Goal: Task Accomplishment & Management: Manage account settings

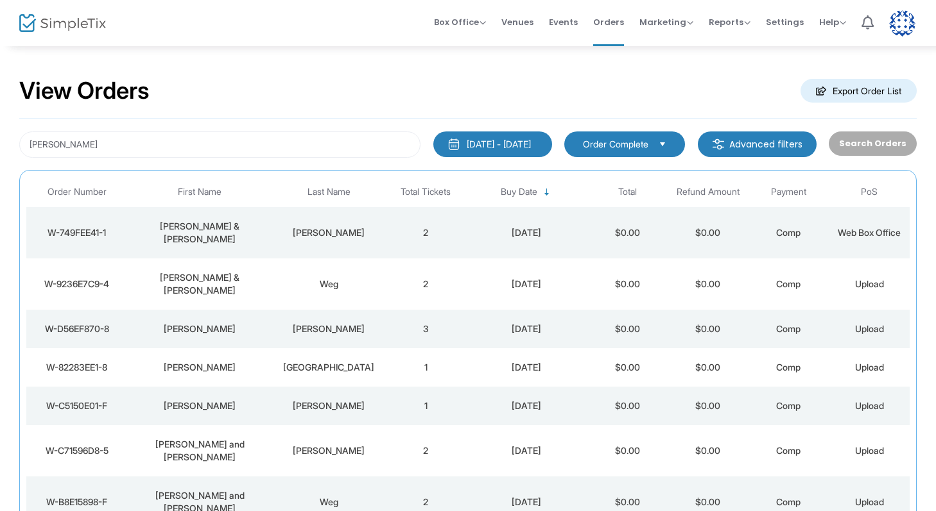
scroll to position [4, 0]
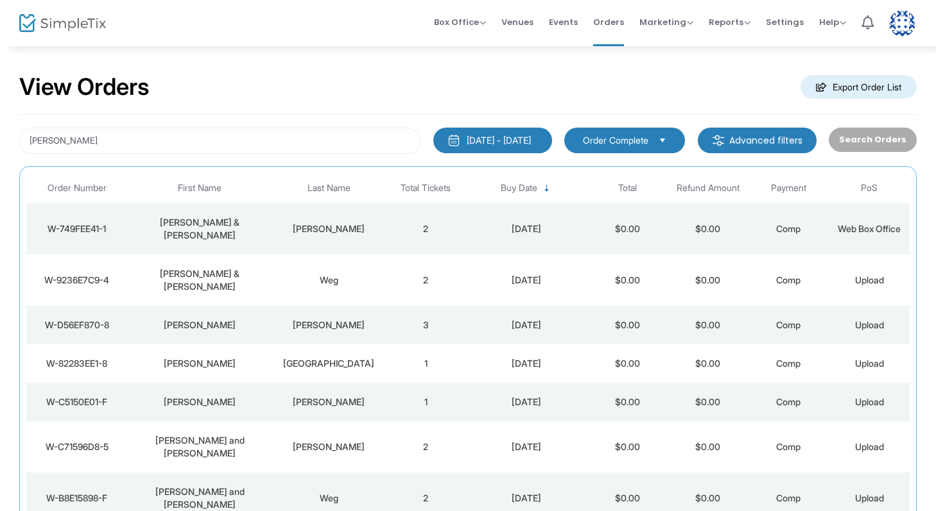
click at [332, 319] on div "[PERSON_NAME]" at bounding box center [328, 325] width 107 height 13
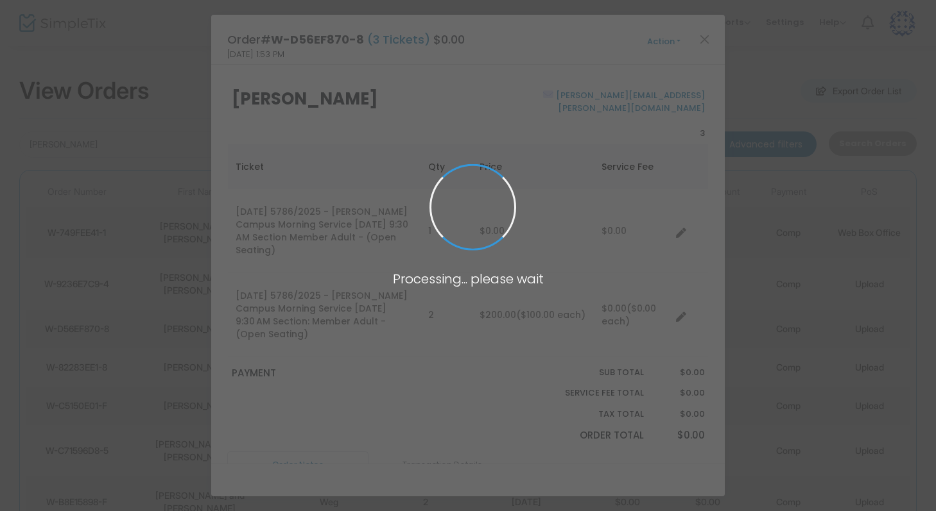
scroll to position [0, 0]
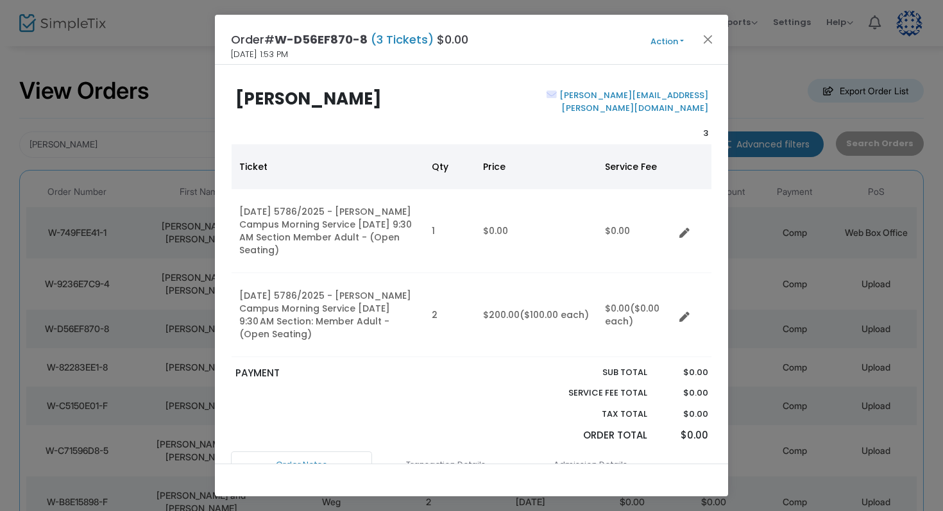
click at [655, 42] on button "Action" at bounding box center [667, 42] width 77 height 14
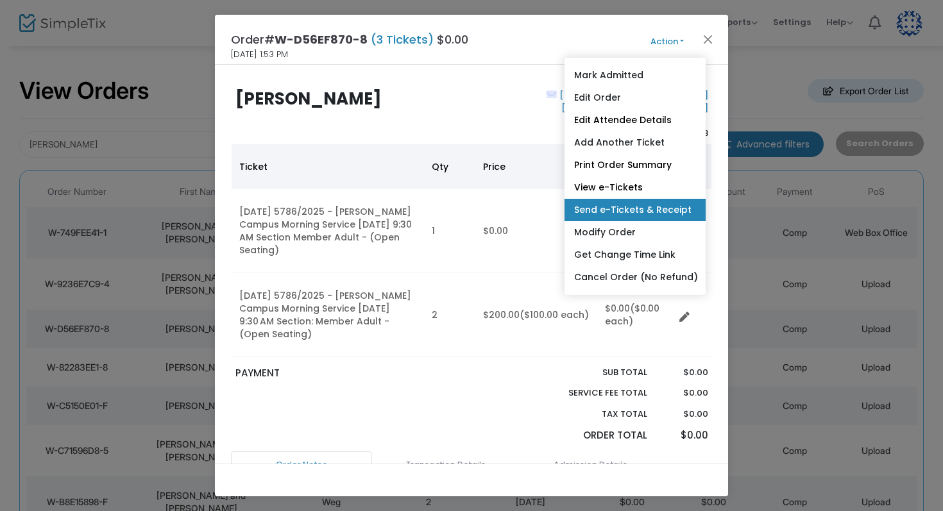
click at [626, 207] on link "Send e-Tickets & Receipt" at bounding box center [635, 210] width 141 height 22
type input "[PERSON_NAME][EMAIL_ADDRESS][PERSON_NAME][DOMAIN_NAME]"
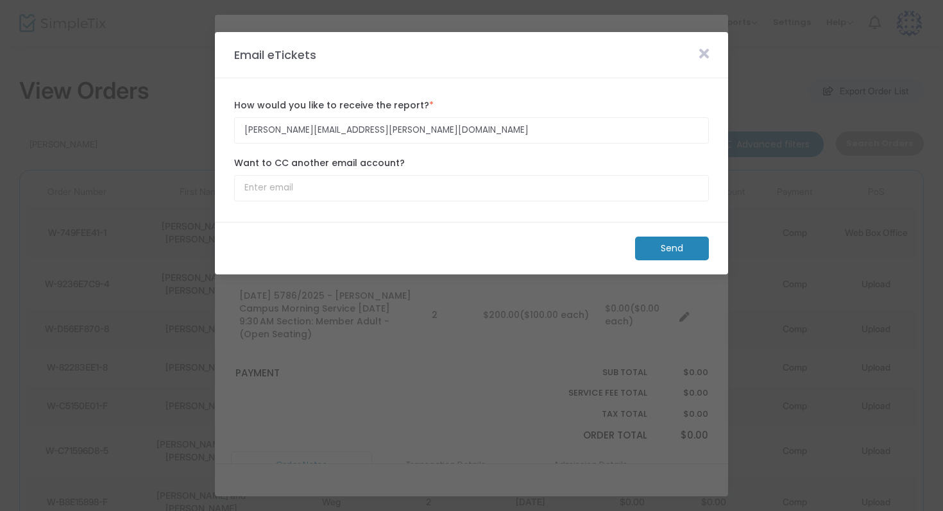
click at [660, 247] on m-button "Send" at bounding box center [672, 249] width 74 height 24
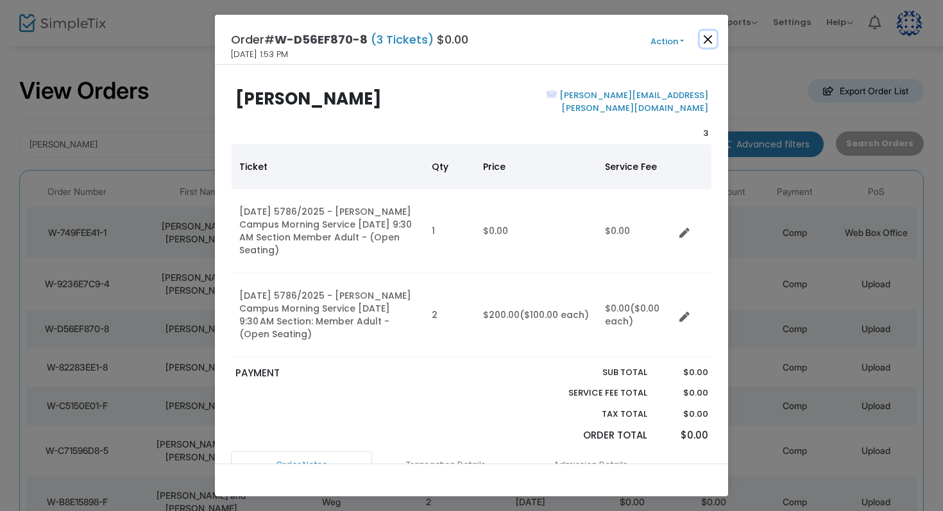
click at [704, 33] on button "Close" at bounding box center [708, 39] width 17 height 17
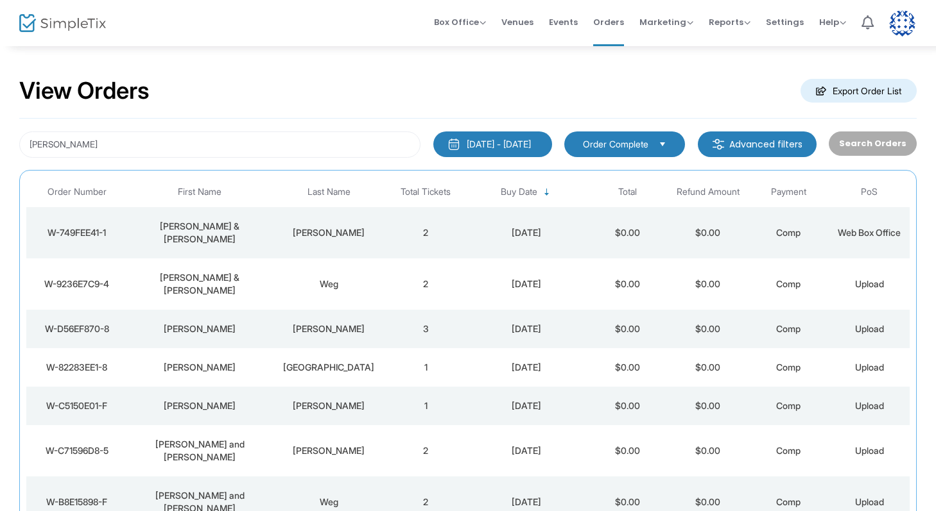
scroll to position [4, 0]
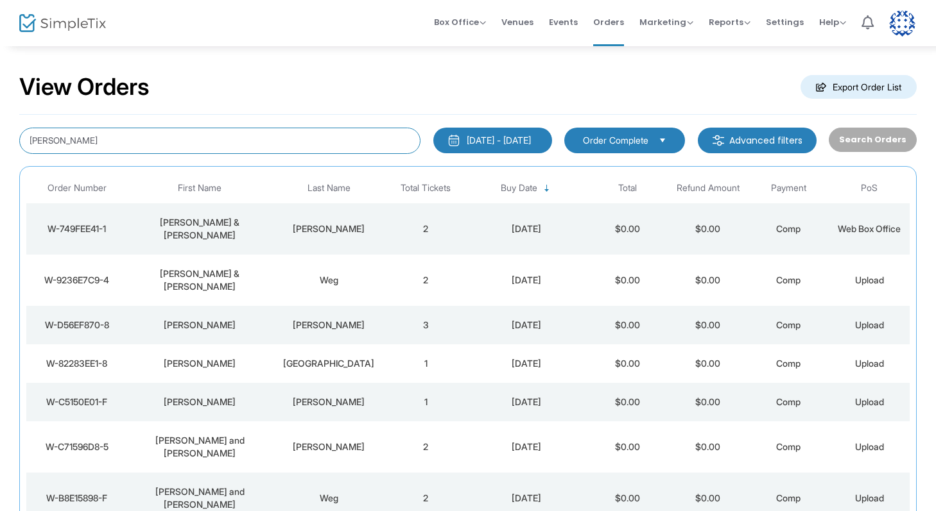
click at [297, 137] on input "[PERSON_NAME]" at bounding box center [219, 141] width 401 height 26
type input "[PERSON_NAME]"
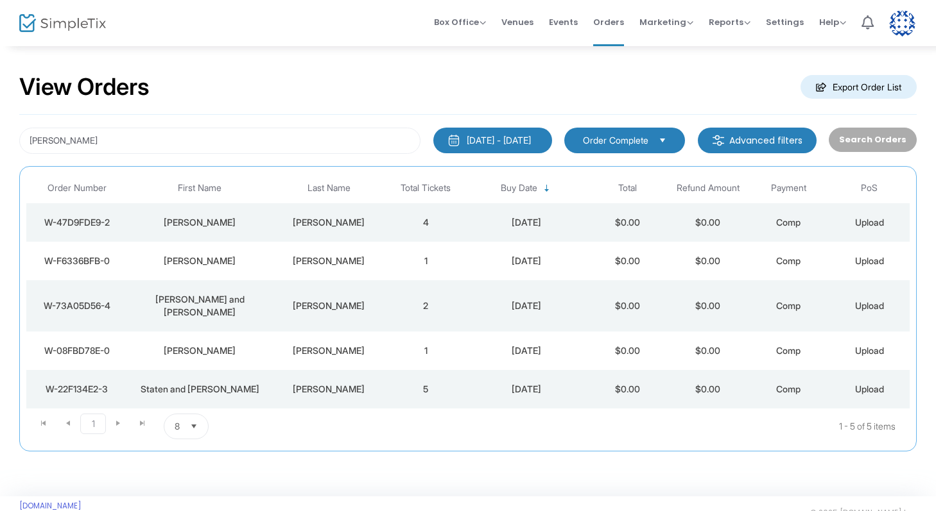
click at [246, 264] on div "[PERSON_NAME]" at bounding box center [199, 261] width 139 height 13
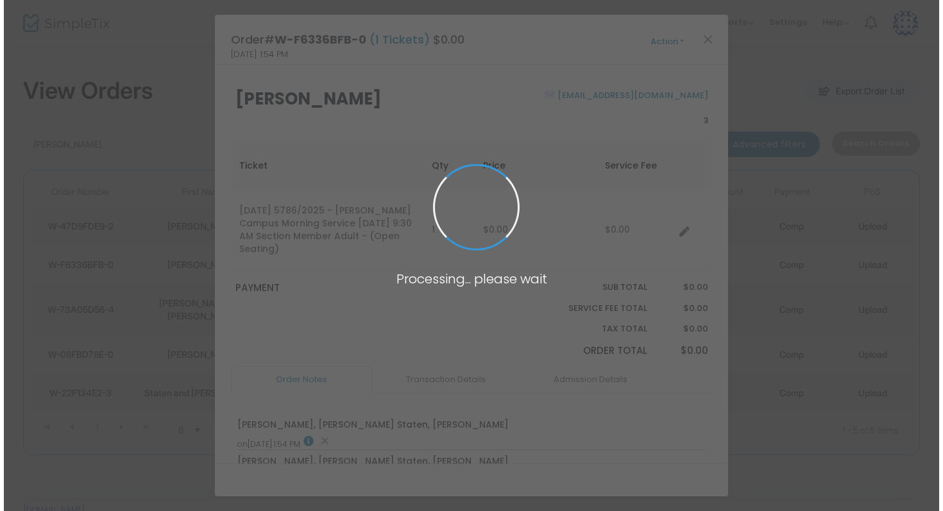
scroll to position [0, 0]
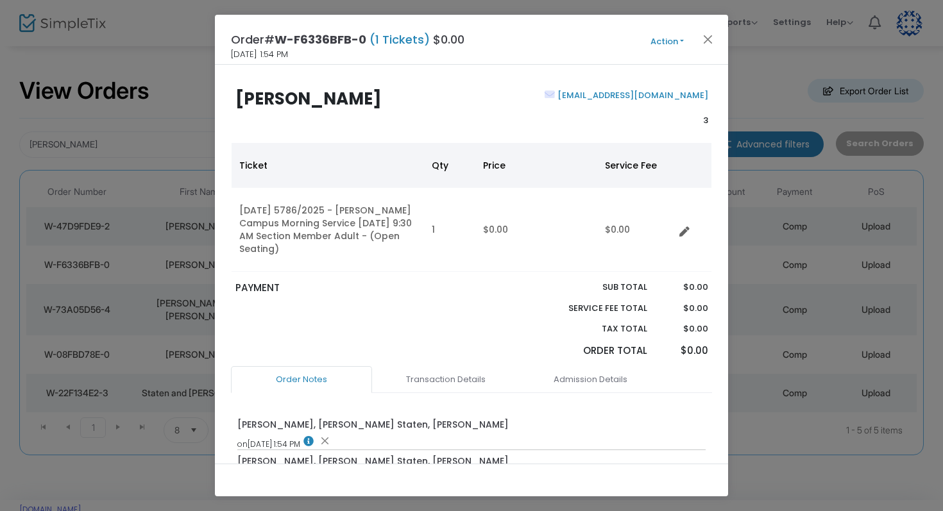
click at [660, 42] on button "Action" at bounding box center [667, 42] width 77 height 14
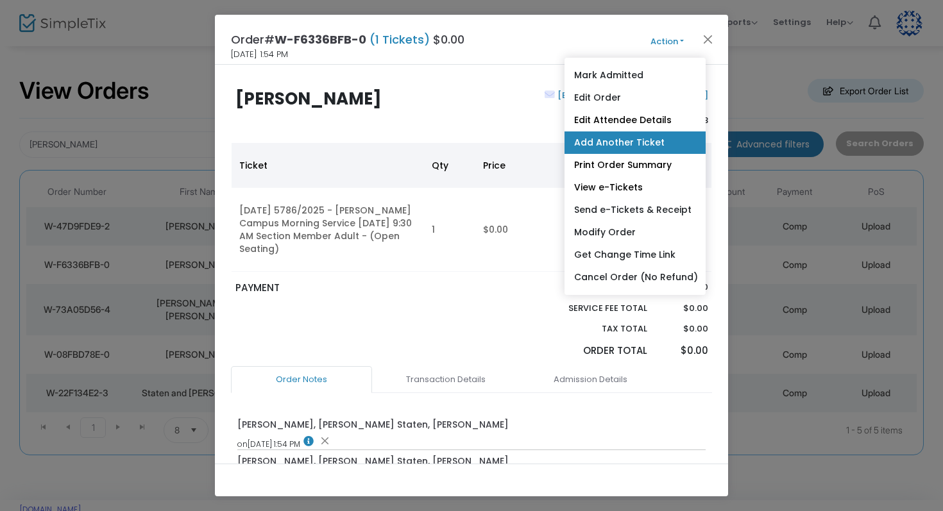
click at [644, 137] on link "Add Another Ticket" at bounding box center [635, 143] width 141 height 22
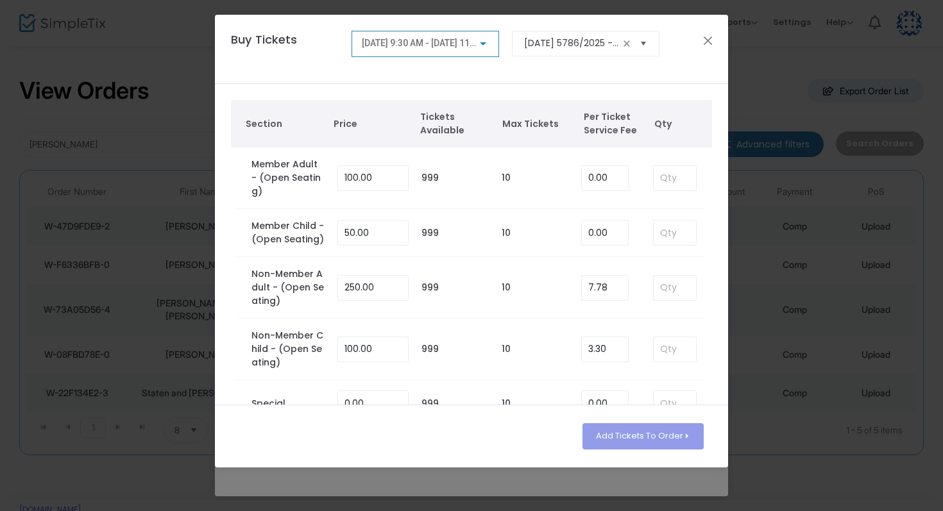
click at [640, 37] on span "Select" at bounding box center [643, 43] width 21 height 21
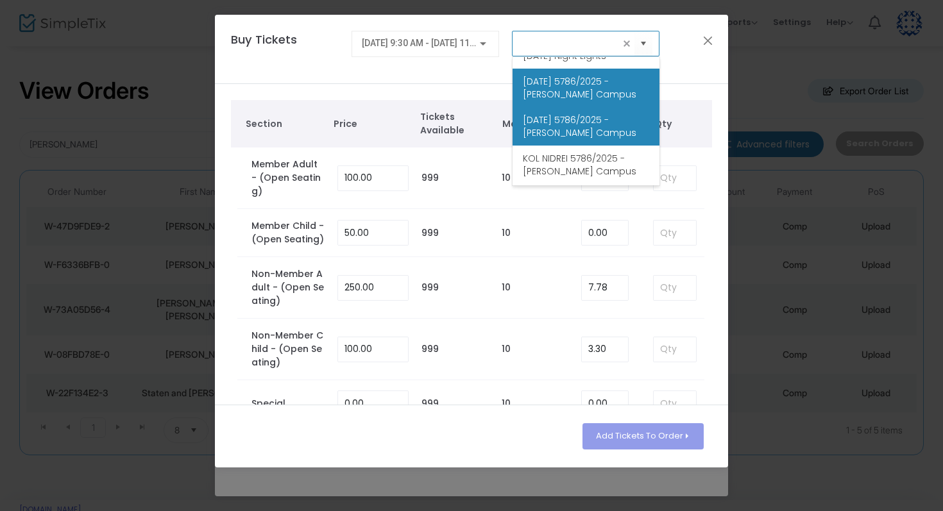
scroll to position [55, 0]
click at [588, 137] on span "[DATE] 5786/2025 - [PERSON_NAME] Campus" at bounding box center [586, 125] width 126 height 26
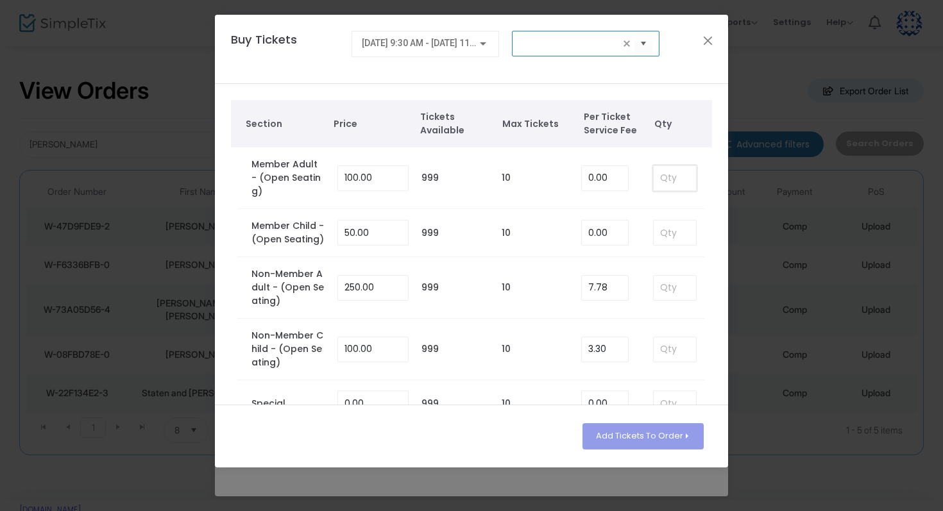
click at [676, 169] on input at bounding box center [675, 178] width 42 height 24
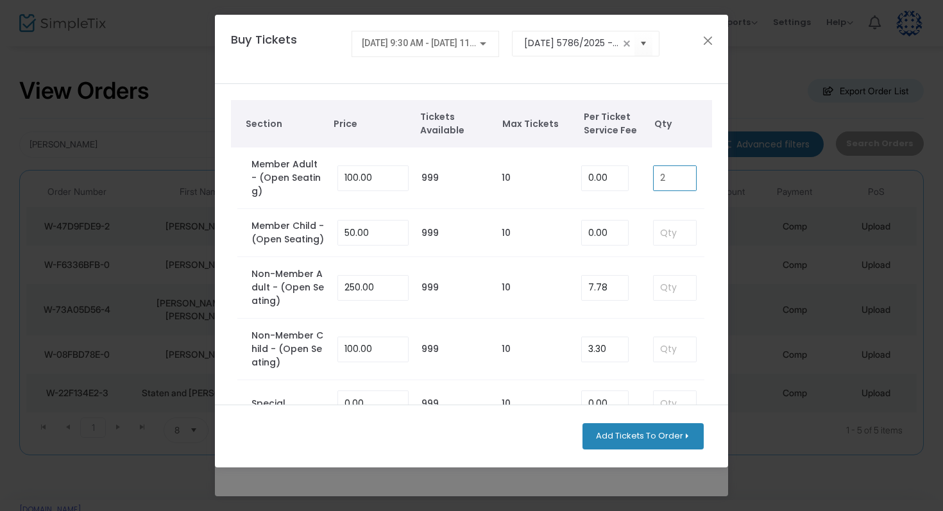
type input "2"
click at [643, 432] on button "Add Tickets To Order" at bounding box center [643, 437] width 121 height 26
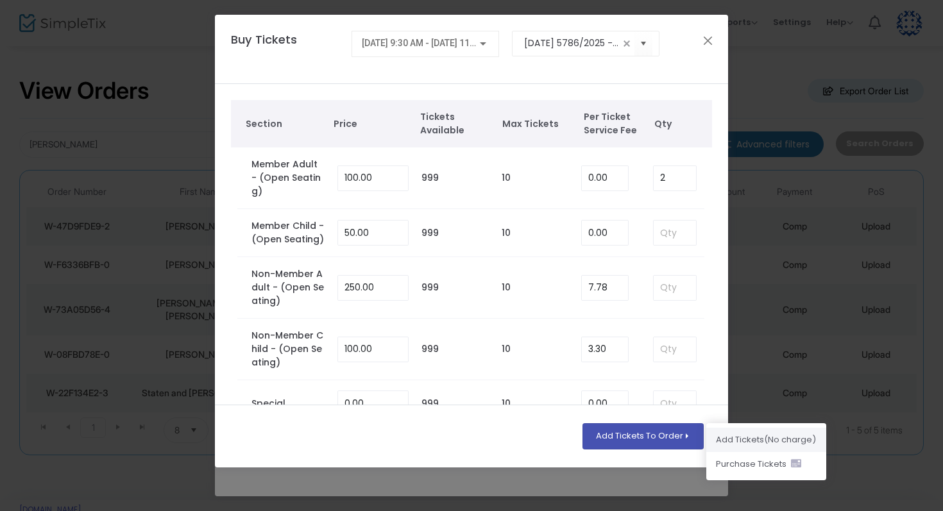
click at [760, 440] on span "s" at bounding box center [762, 440] width 4 height 12
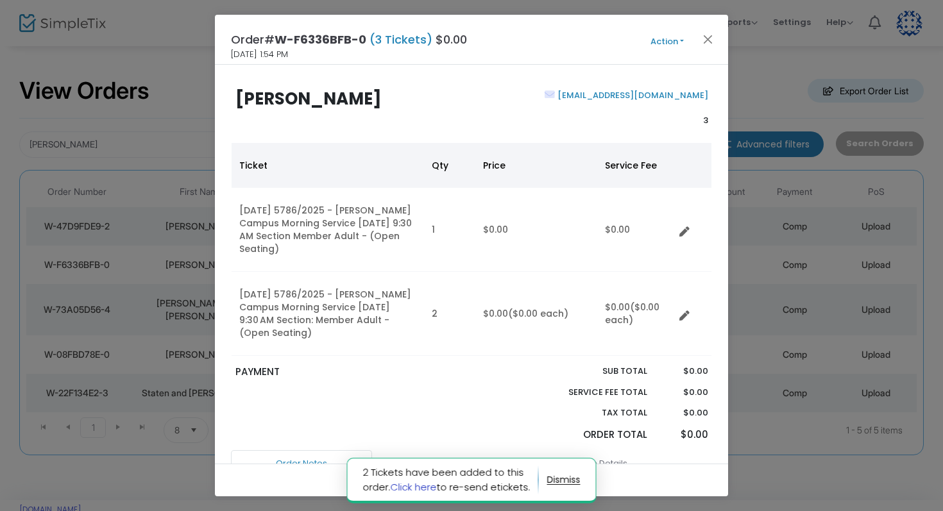
click at [409, 486] on link "Click here" at bounding box center [414, 487] width 46 height 13
click at [706, 37] on button "Close" at bounding box center [708, 39] width 17 height 17
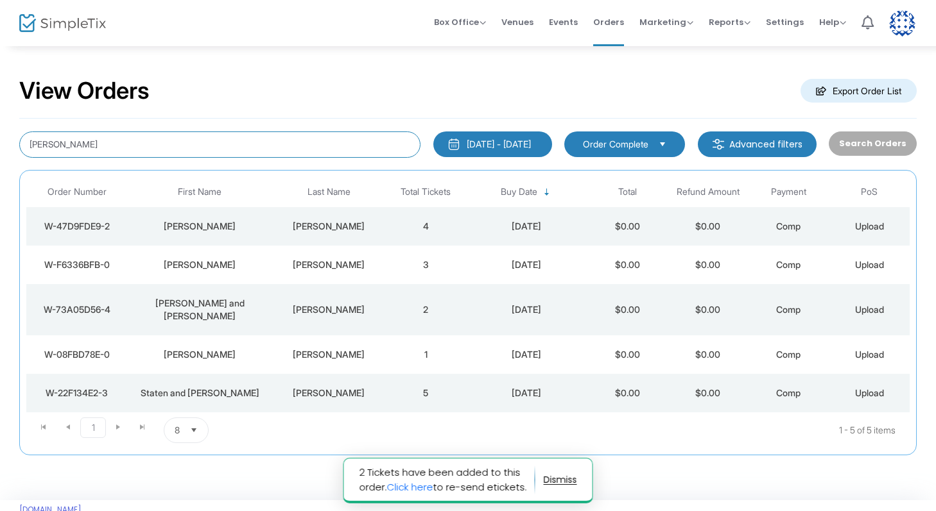
click at [189, 137] on input "[PERSON_NAME]" at bounding box center [219, 145] width 401 height 26
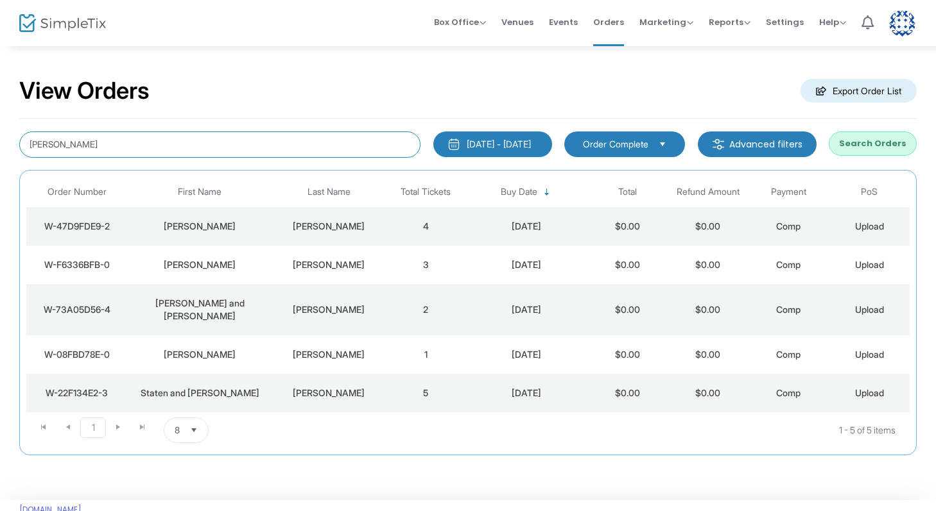
type input "[PERSON_NAME]"
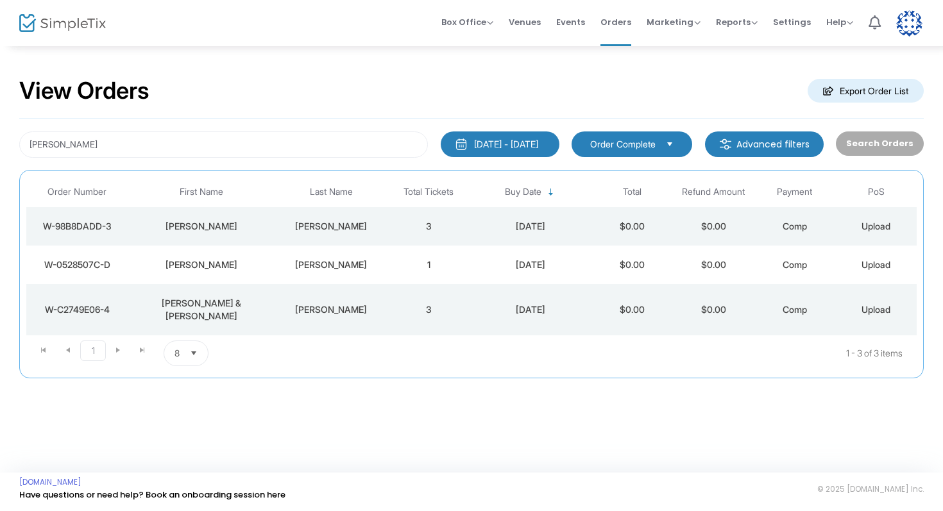
click at [324, 271] on td "[PERSON_NAME]" at bounding box center [332, 265] width 114 height 39
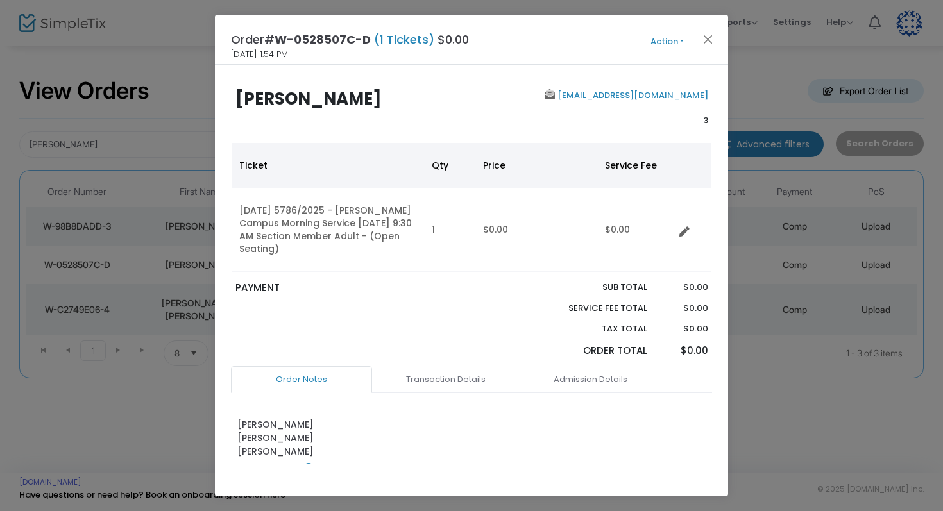
click at [666, 38] on button "Action" at bounding box center [667, 42] width 77 height 14
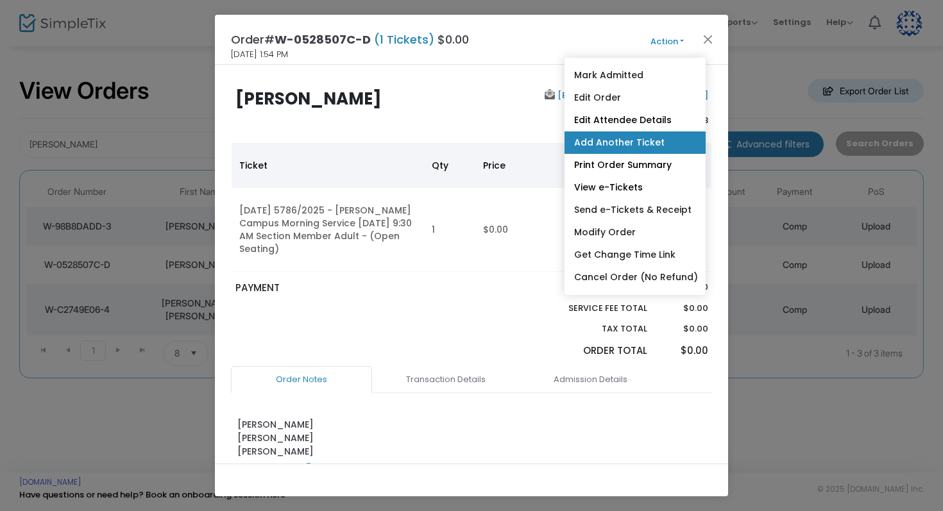
click at [644, 135] on link "Add Another Ticket" at bounding box center [635, 143] width 141 height 22
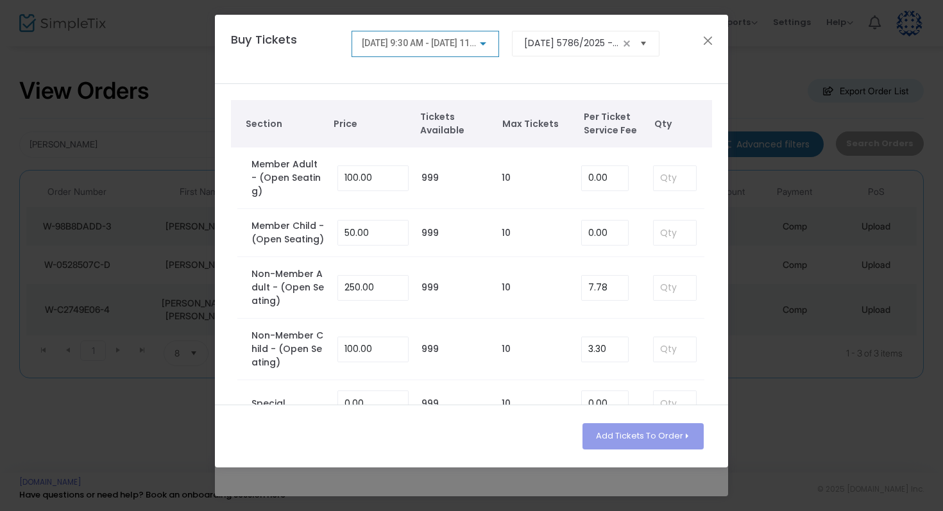
click at [644, 39] on span "Select" at bounding box center [643, 43] width 21 height 21
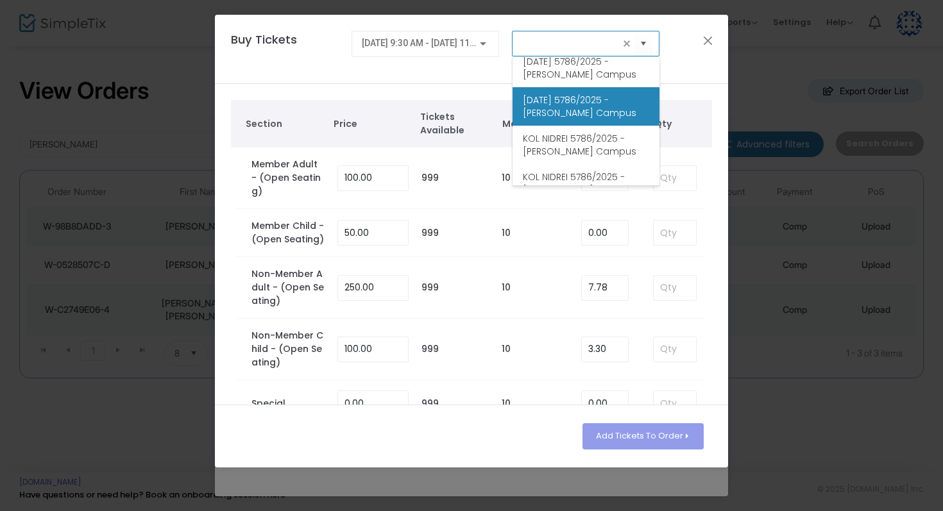
scroll to position [74, 0]
click at [594, 118] on span "[DATE] 5786/2025 - [PERSON_NAME] Campus" at bounding box center [586, 105] width 126 height 26
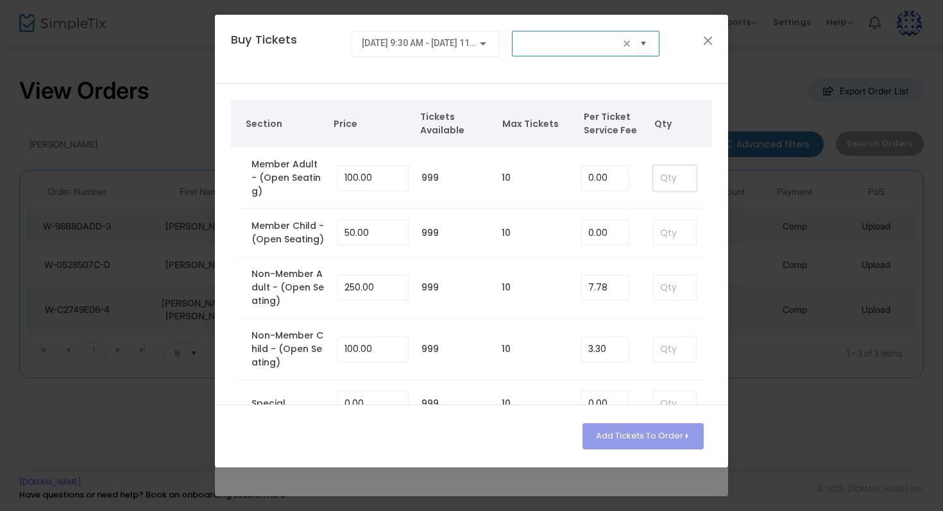
click at [676, 168] on input at bounding box center [675, 178] width 42 height 24
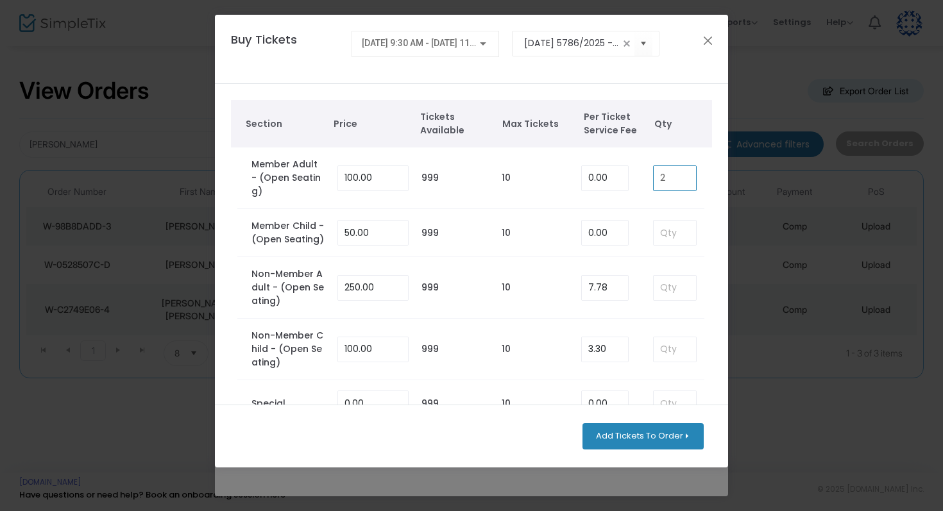
type input "2"
click at [653, 436] on button "Add Tickets To Order" at bounding box center [643, 437] width 121 height 26
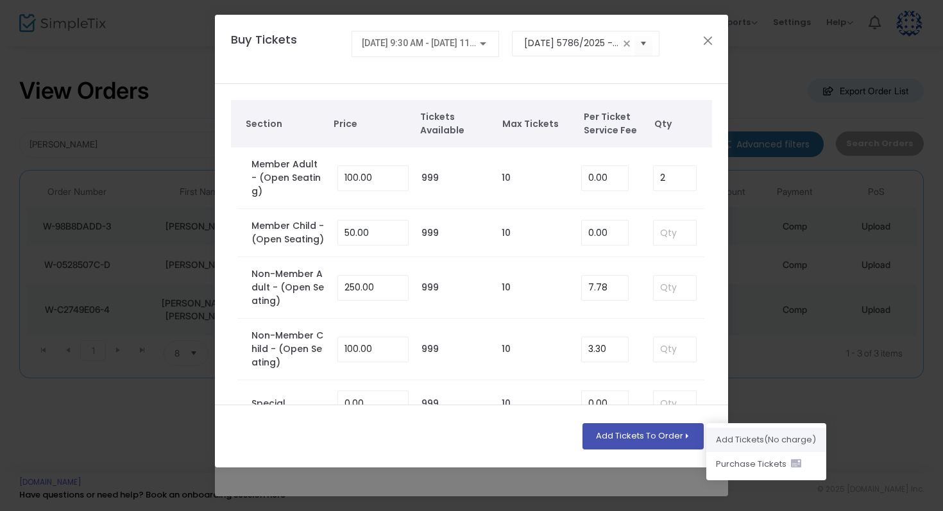
click at [742, 440] on li "Add Ticket s (No charge)" at bounding box center [767, 440] width 120 height 24
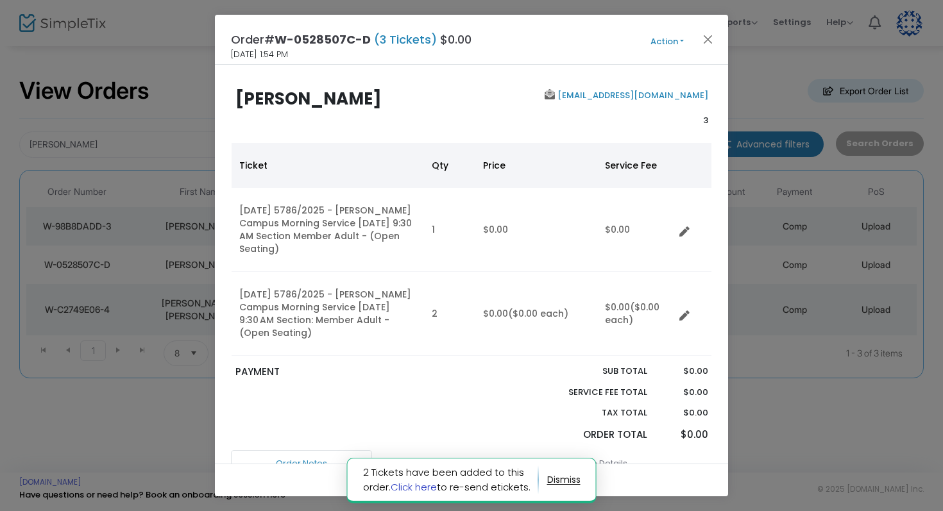
click at [422, 486] on link "Click here" at bounding box center [414, 487] width 46 height 13
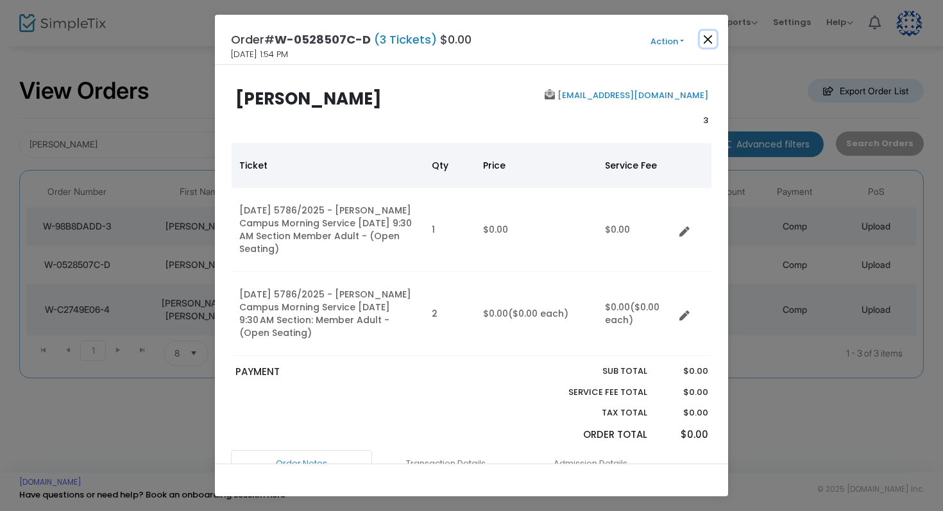
click at [705, 36] on button "Close" at bounding box center [708, 39] width 17 height 17
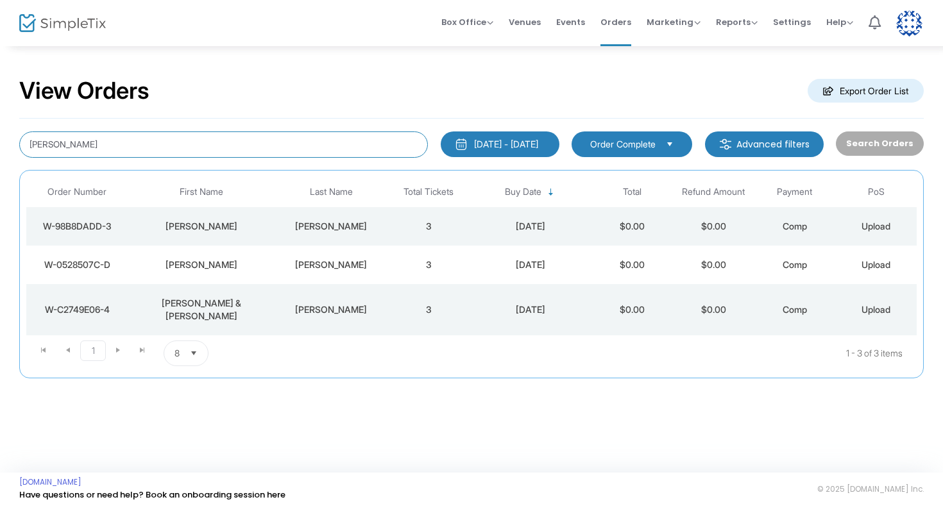
click at [273, 148] on input "[PERSON_NAME]" at bounding box center [223, 145] width 409 height 26
type input "[PERSON_NAME]"
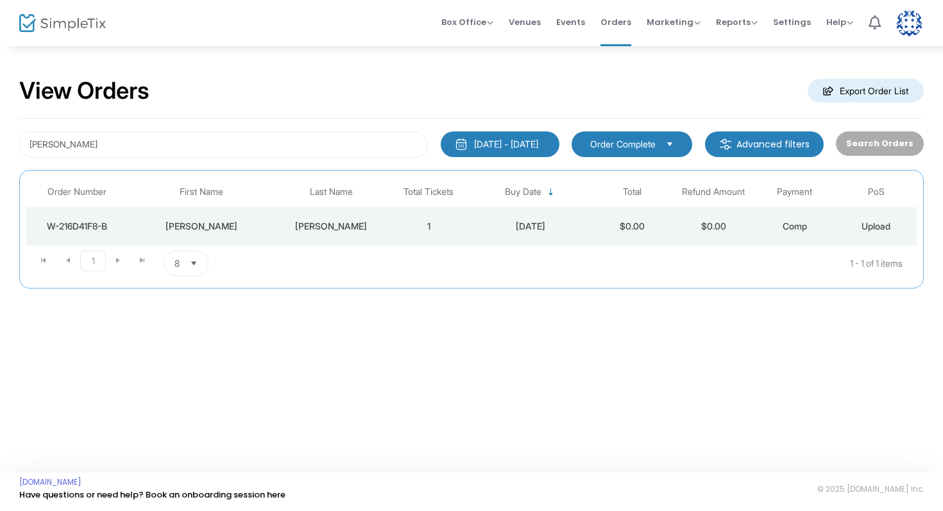
click at [348, 227] on div "[PERSON_NAME]" at bounding box center [331, 226] width 107 height 13
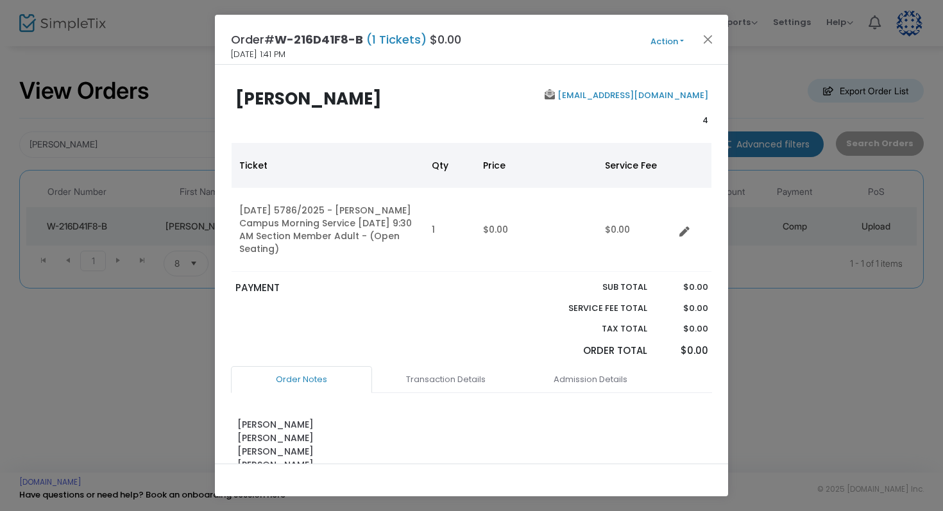
click at [658, 38] on button "Action" at bounding box center [667, 42] width 77 height 14
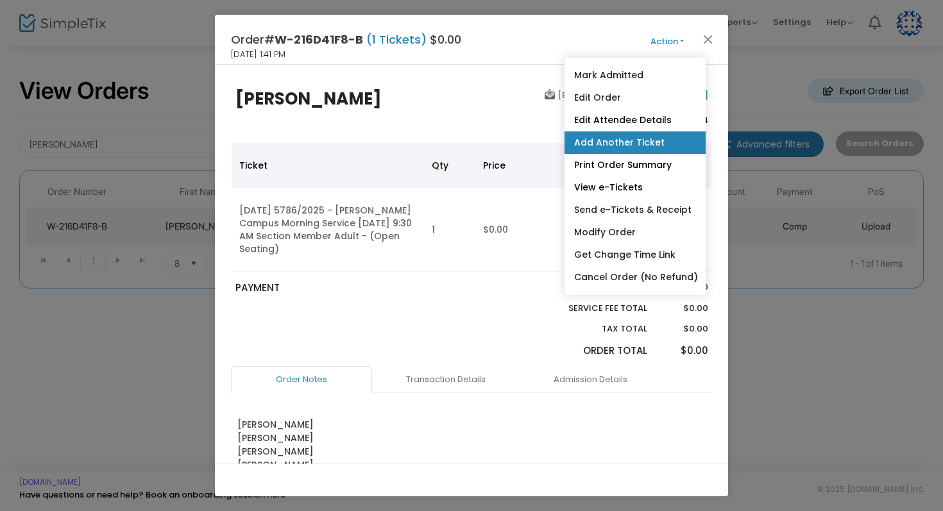
click at [652, 137] on link "Add Another Ticket" at bounding box center [635, 143] width 141 height 22
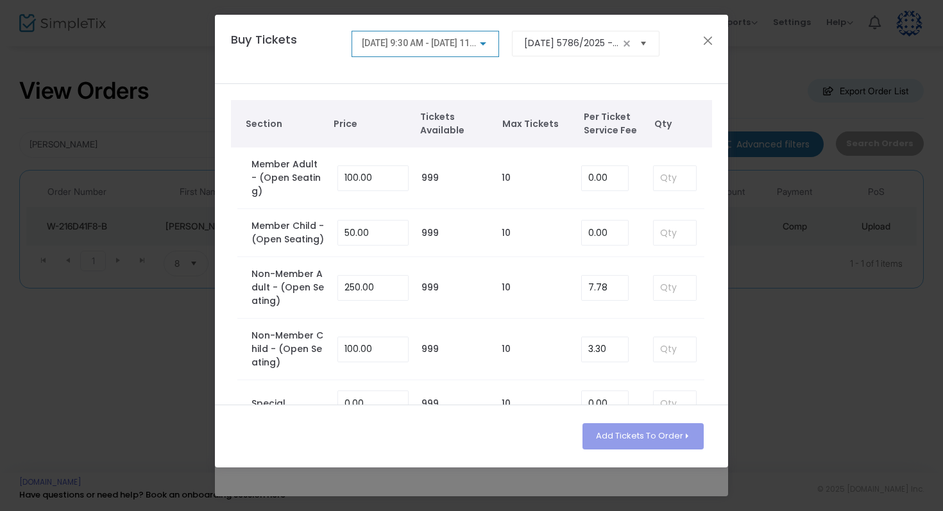
click at [646, 42] on span "Select" at bounding box center [643, 43] width 21 height 21
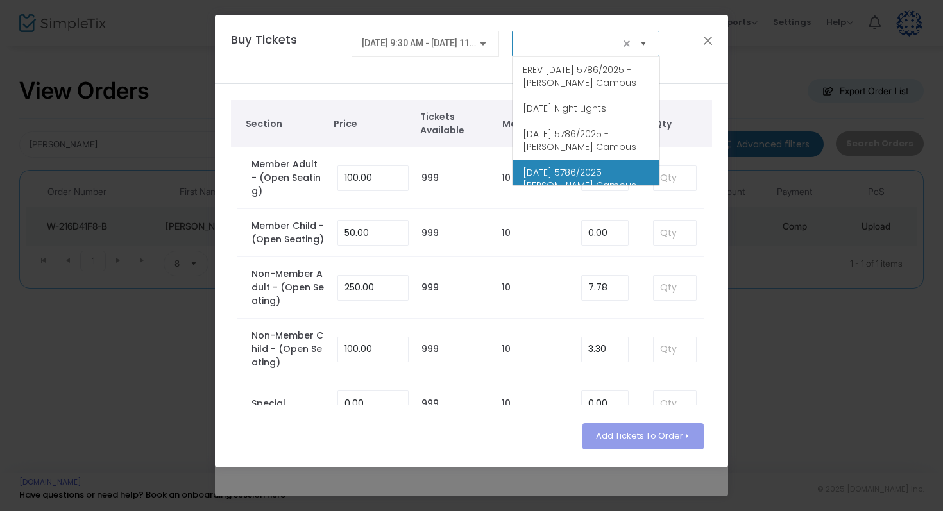
scroll to position [51, 0]
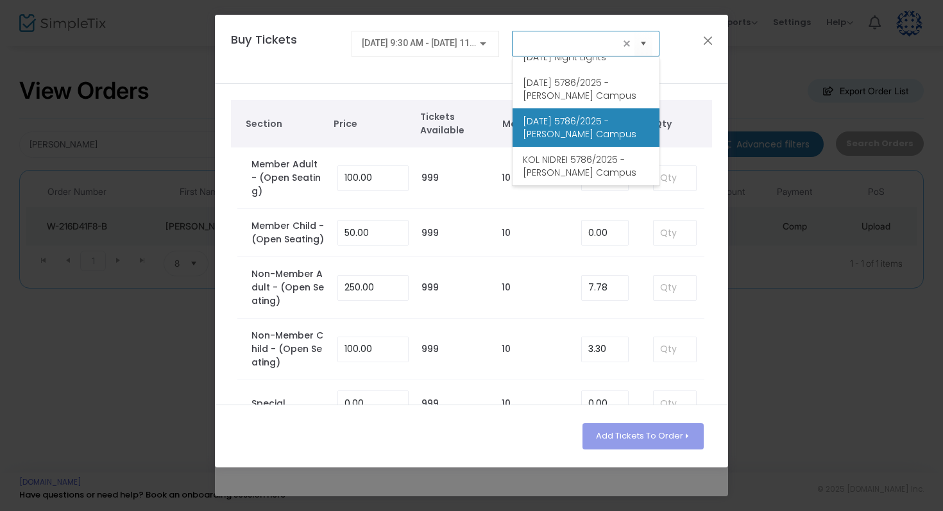
click at [601, 141] on span "[DATE] 5786/2025 - [PERSON_NAME] Campus" at bounding box center [586, 128] width 126 height 26
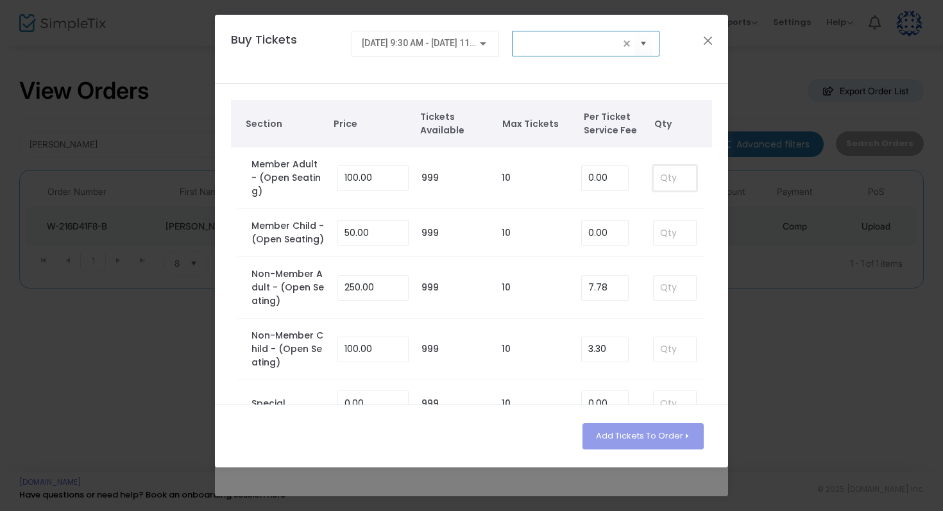
click at [660, 170] on input at bounding box center [675, 178] width 42 height 24
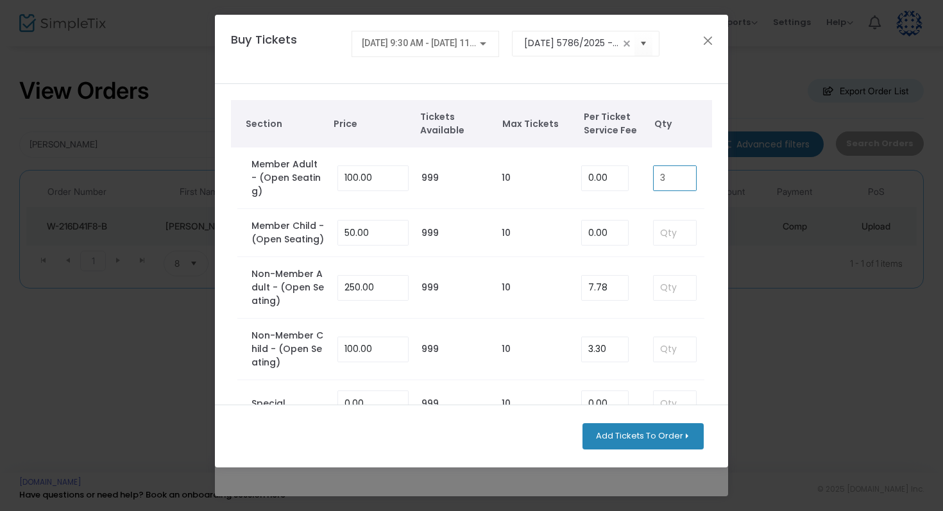
type input "3"
click at [656, 433] on button "Add Tickets To Order" at bounding box center [643, 437] width 121 height 26
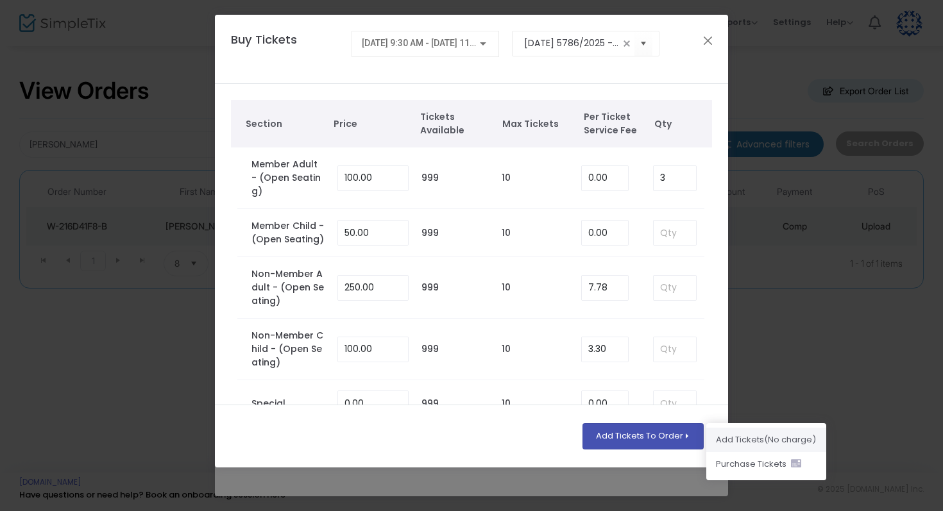
click at [744, 438] on li "Add Ticket s (No charge)" at bounding box center [767, 440] width 120 height 24
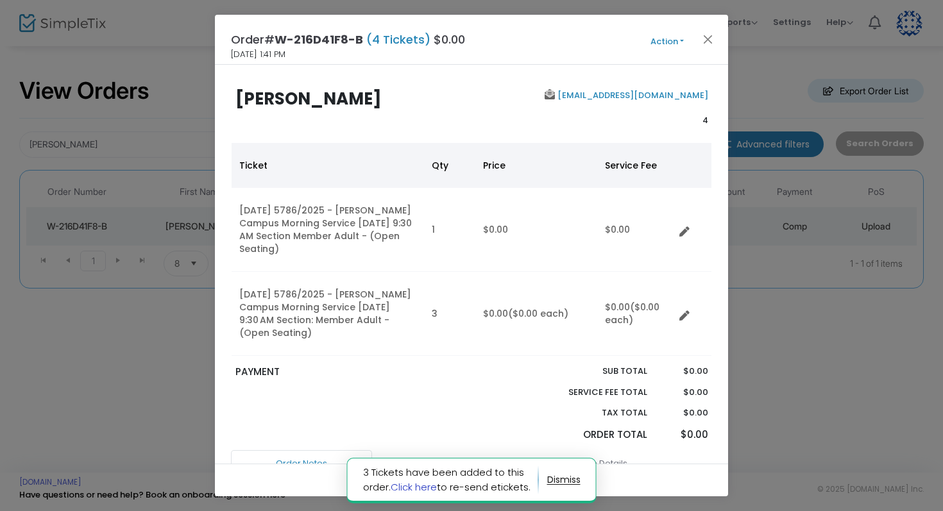
click at [409, 485] on link "Click here" at bounding box center [414, 487] width 46 height 13
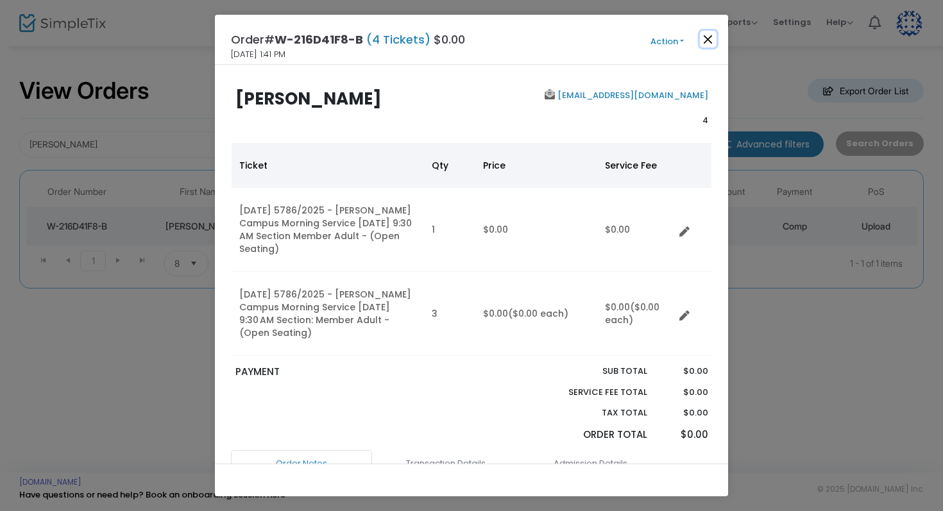
click at [709, 41] on button "Close" at bounding box center [708, 39] width 17 height 17
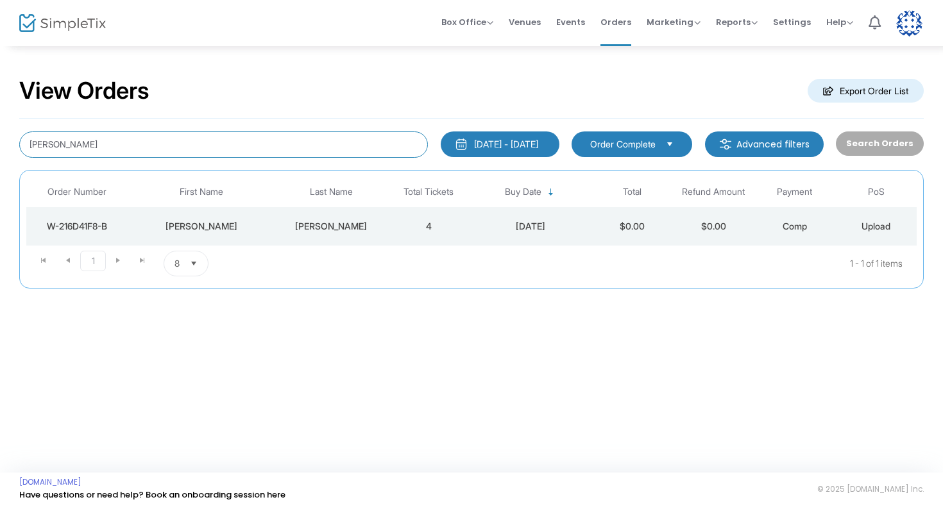
click at [316, 142] on input "[PERSON_NAME]" at bounding box center [223, 145] width 409 height 26
type input "beker"
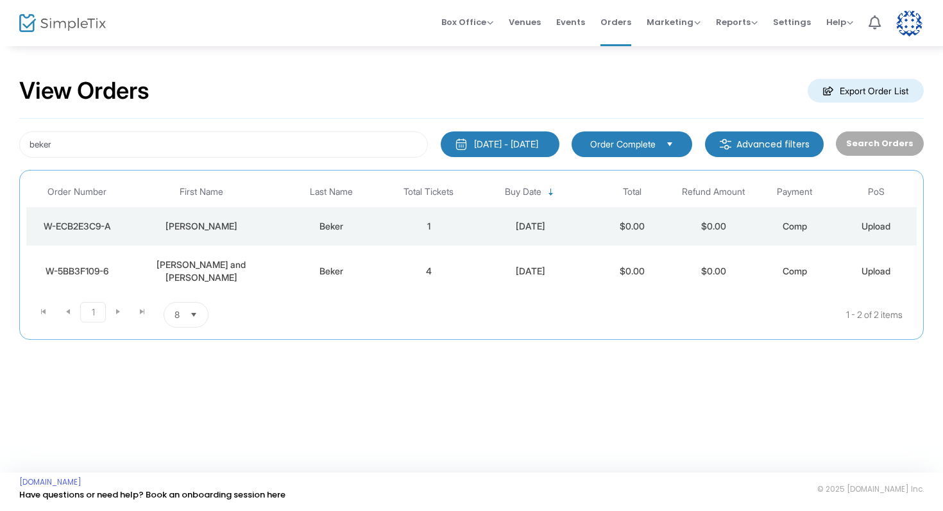
click at [338, 230] on div "Beker" at bounding box center [331, 226] width 107 height 13
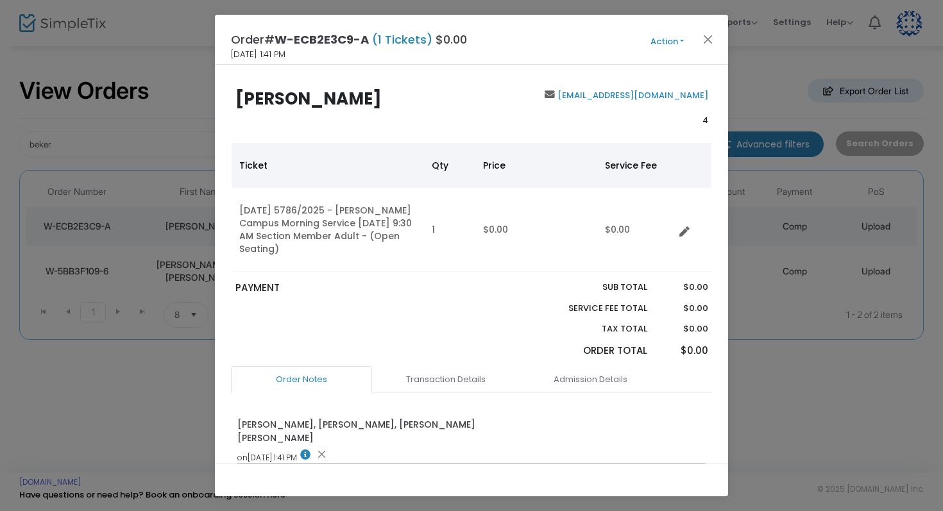
click at [660, 39] on button "Action" at bounding box center [667, 42] width 77 height 14
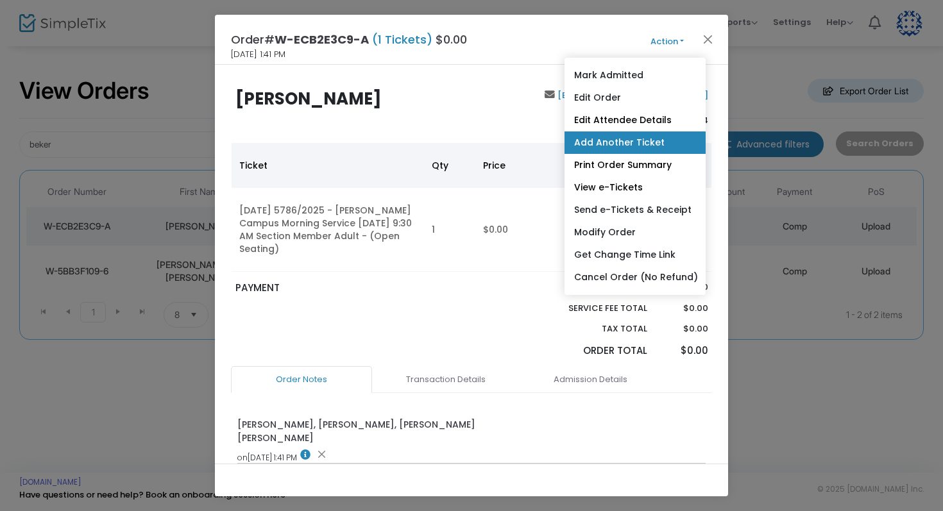
click at [645, 144] on link "Add Another Ticket" at bounding box center [635, 143] width 141 height 22
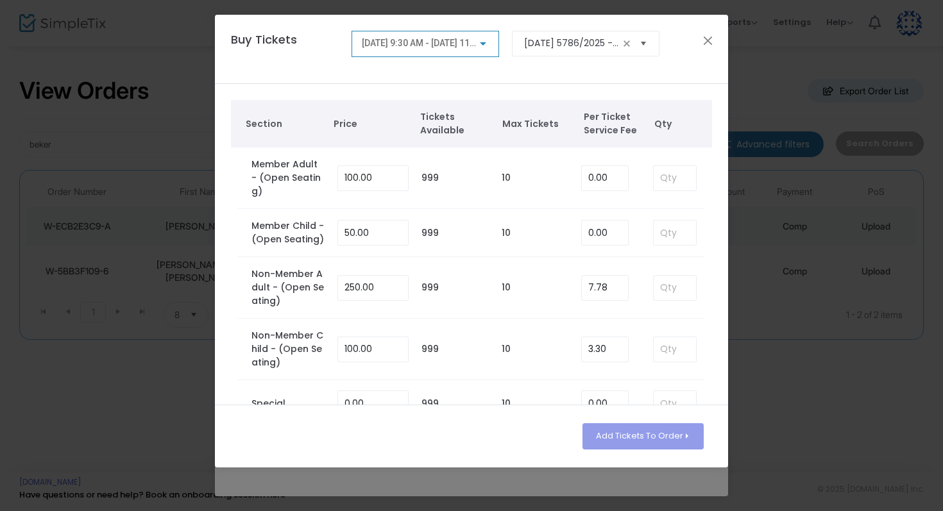
click at [643, 46] on span "Select" at bounding box center [643, 43] width 21 height 21
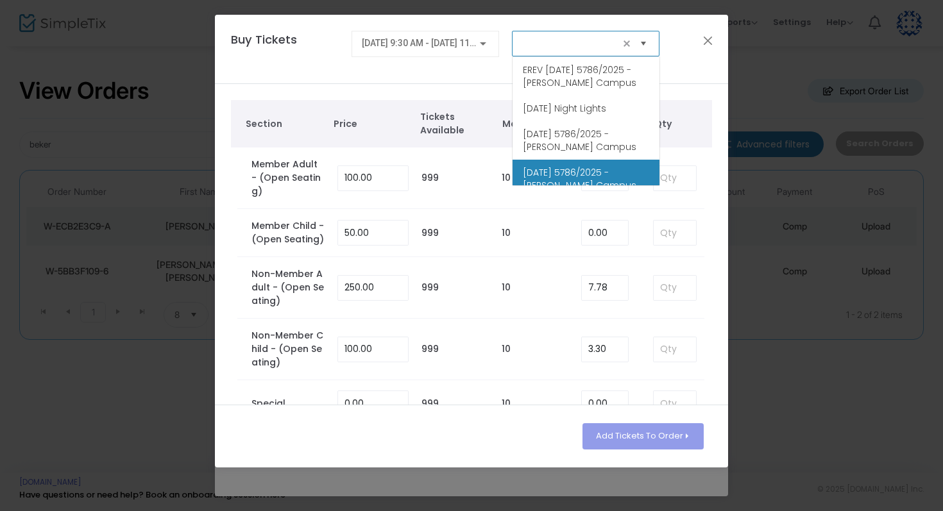
scroll to position [51, 0]
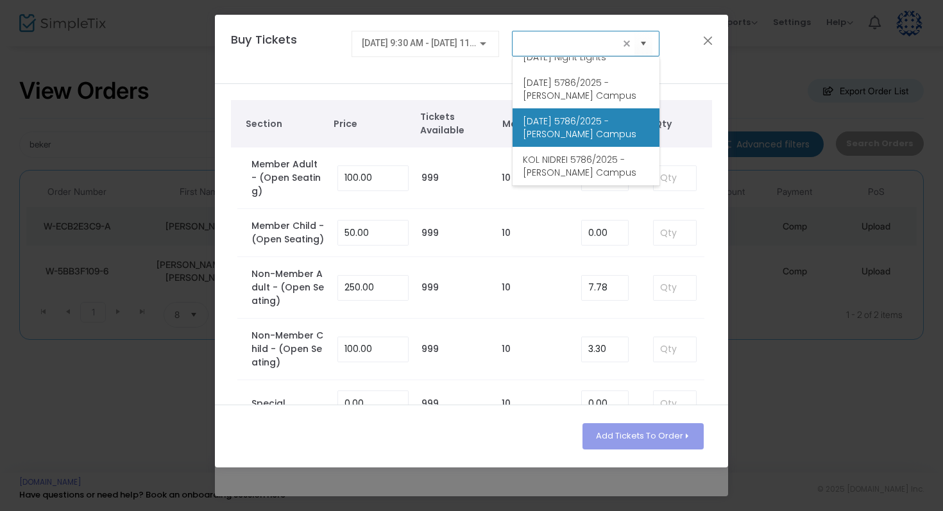
click at [590, 141] on span "[DATE] 5786/2025 - [PERSON_NAME] Campus" at bounding box center [586, 128] width 126 height 26
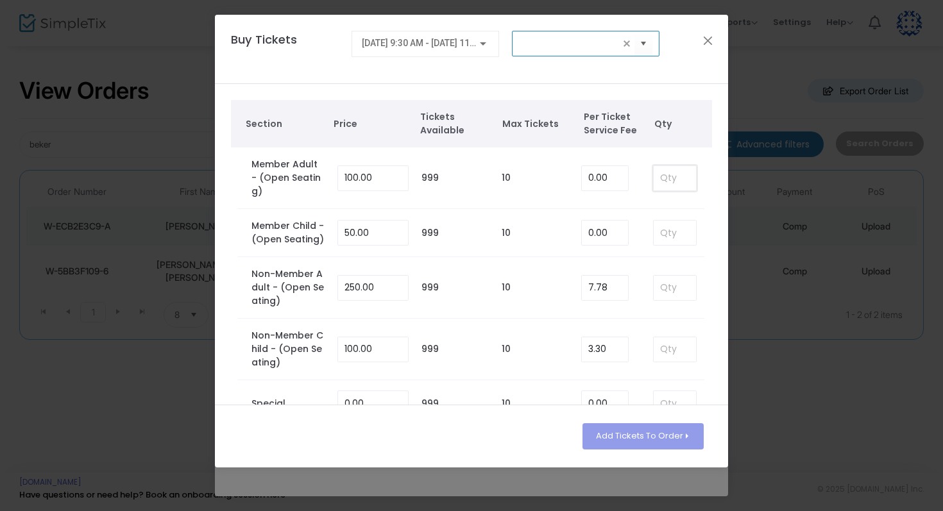
click at [665, 171] on input at bounding box center [675, 178] width 42 height 24
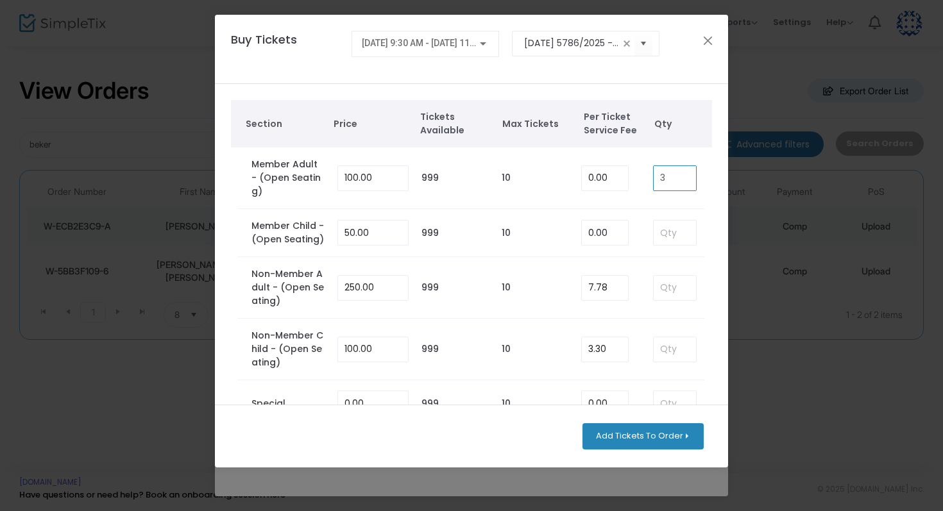
type input "3"
click at [637, 436] on button "Add Tickets To Order" at bounding box center [643, 437] width 121 height 26
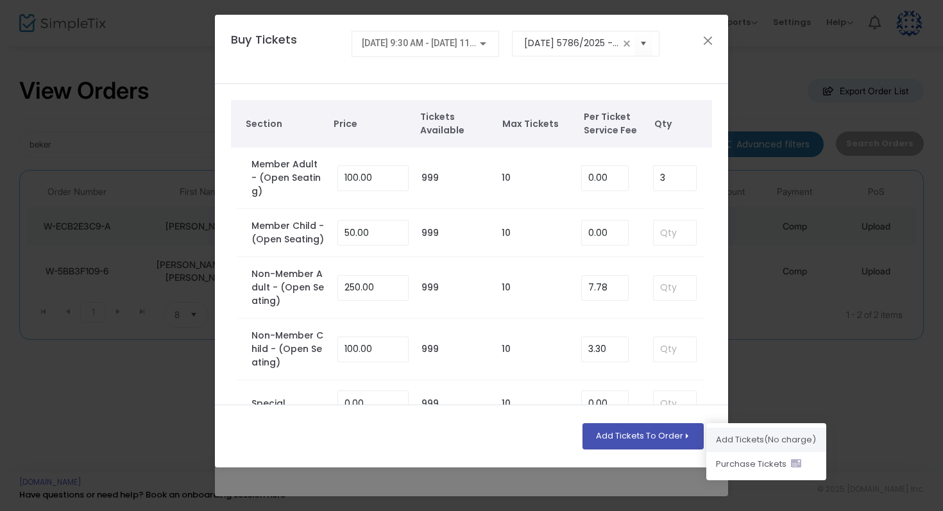
click at [740, 436] on li "Add Ticket s (No charge)" at bounding box center [767, 440] width 120 height 24
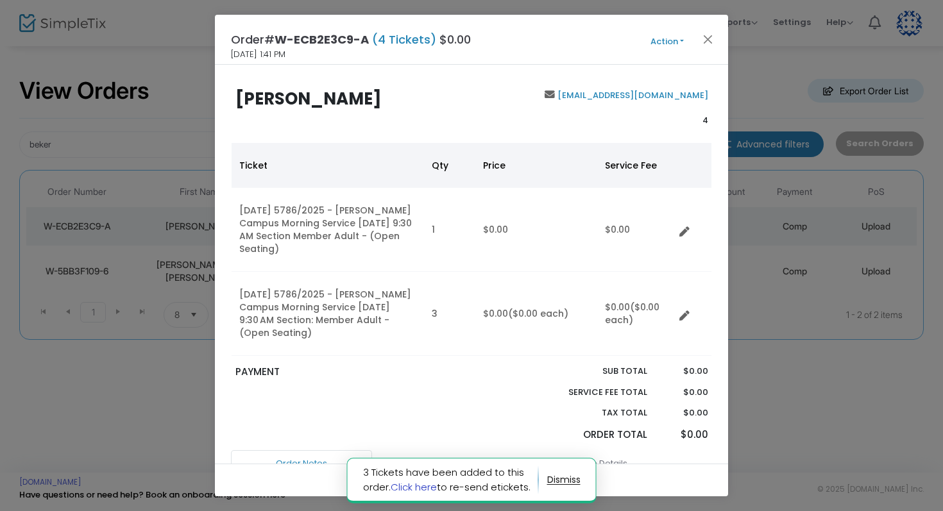
click at [411, 486] on link "Click here" at bounding box center [414, 487] width 46 height 13
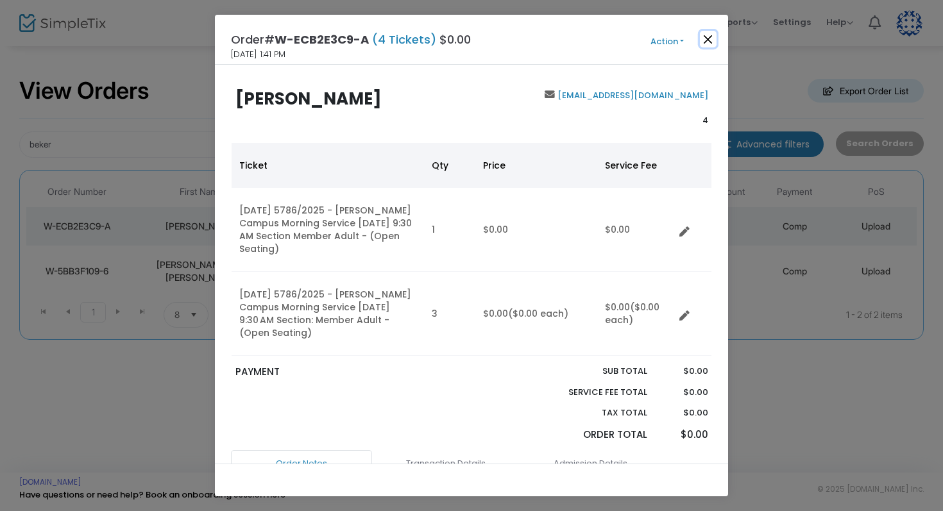
click at [707, 35] on button "Close" at bounding box center [708, 39] width 17 height 17
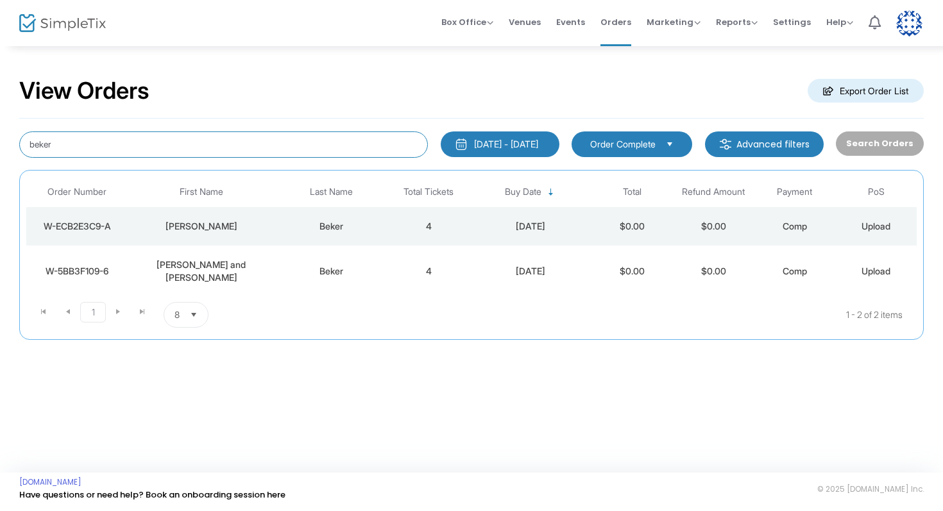
click at [246, 136] on input "beker" at bounding box center [223, 145] width 409 height 26
type input "[PERSON_NAME]"
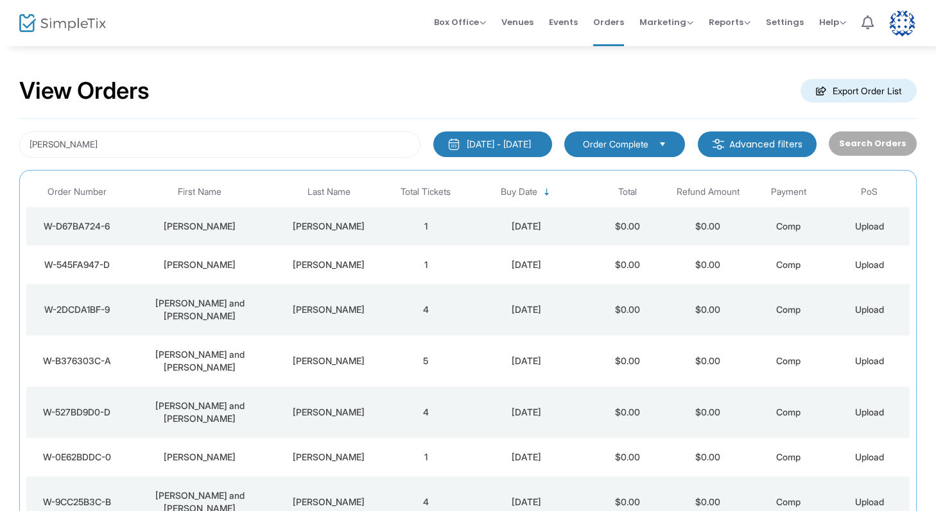
click at [343, 259] on div "[PERSON_NAME]" at bounding box center [328, 265] width 107 height 13
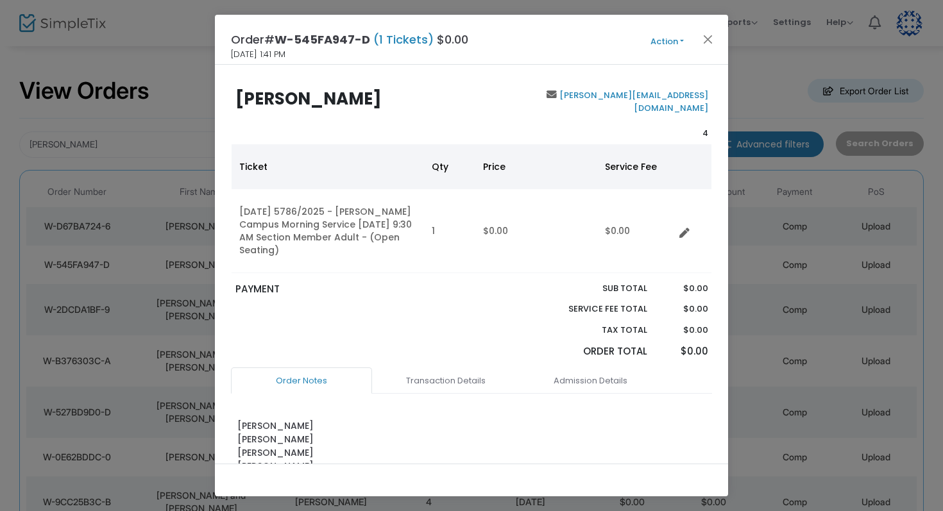
click at [659, 40] on button "Action" at bounding box center [667, 42] width 77 height 14
